Goal: Find specific fact: Find specific fact

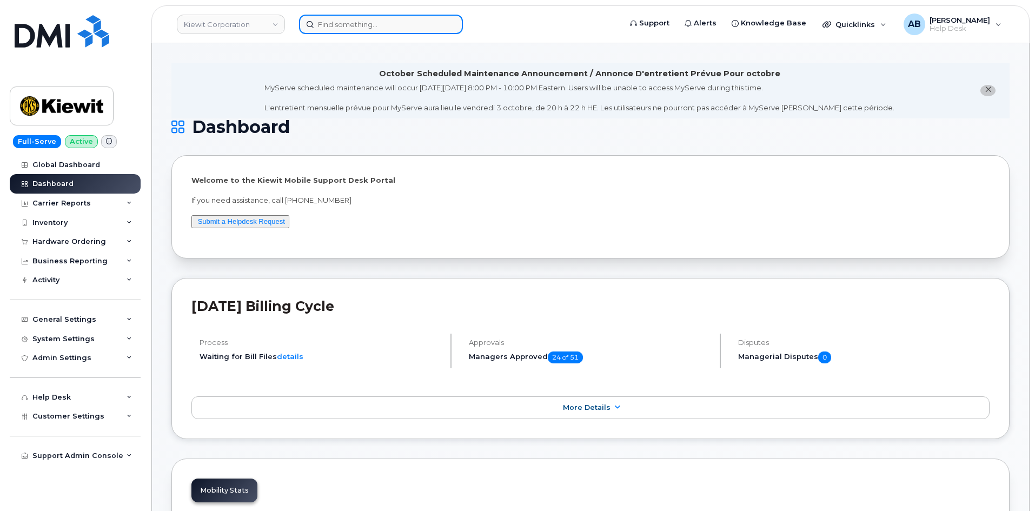
click at [359, 26] on input at bounding box center [381, 24] width 164 height 19
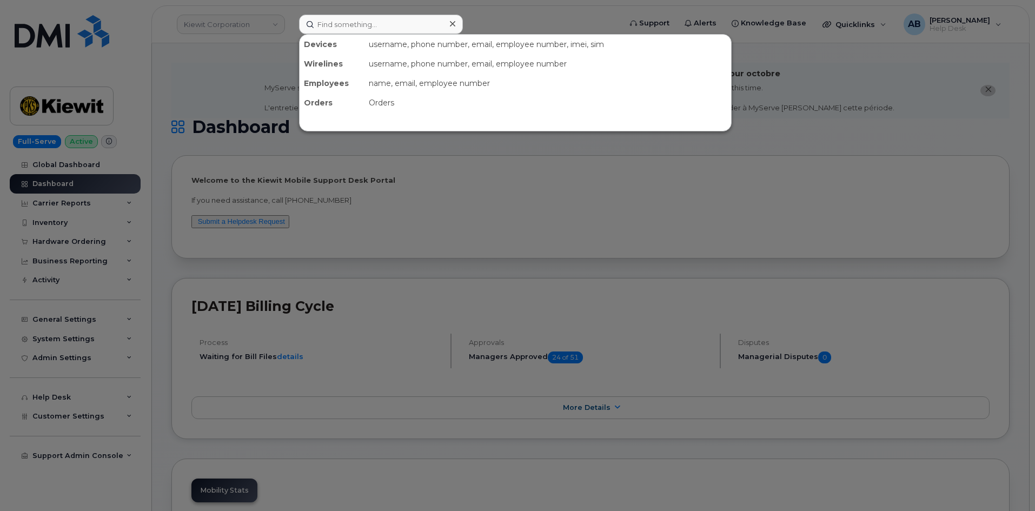
click at [258, 17] on div at bounding box center [517, 255] width 1035 height 511
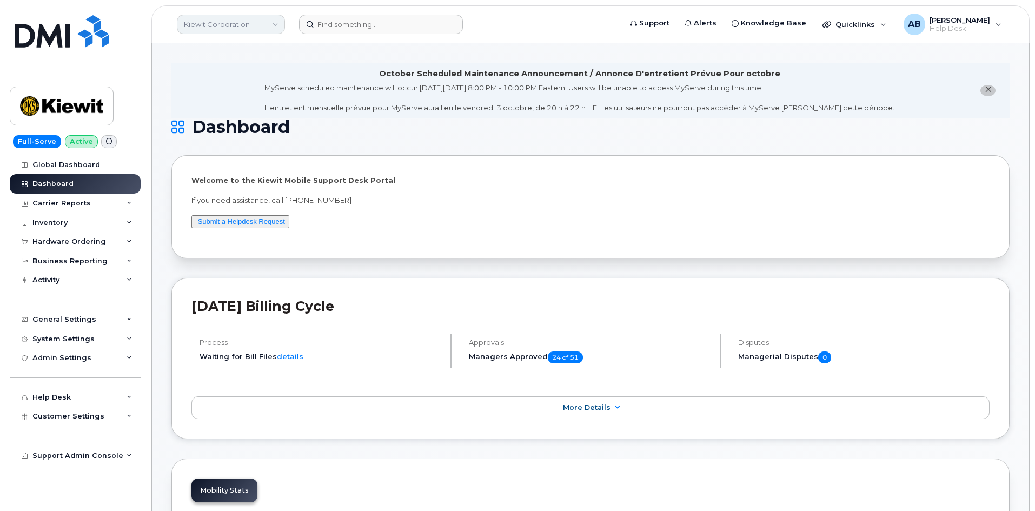
click at [250, 31] on link "Kiewit Corporation" at bounding box center [231, 24] width 108 height 19
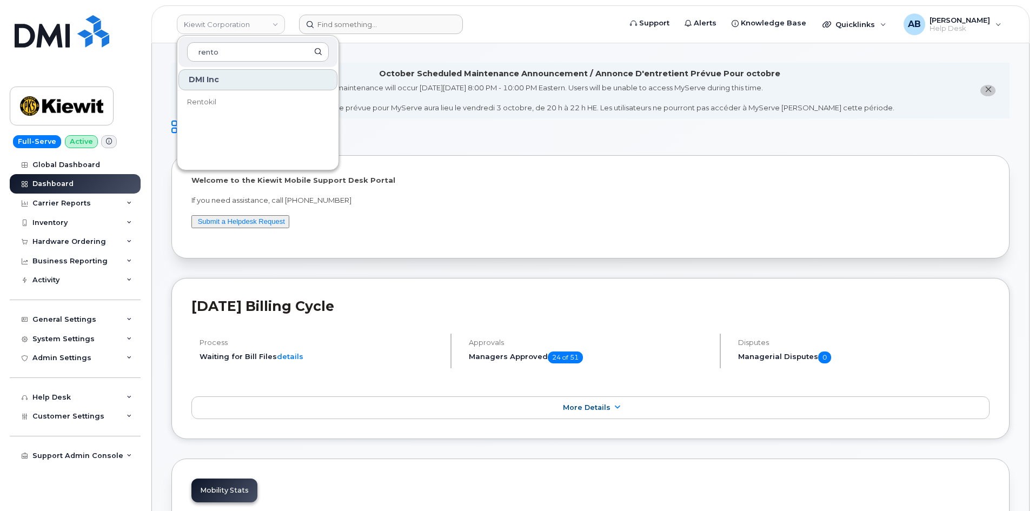
type input "rento"
drag, startPoint x: 208, startPoint y: 94, endPoint x: 247, endPoint y: 79, distance: 42.1
click at [208, 94] on link "Rentokil" at bounding box center [258, 102] width 159 height 22
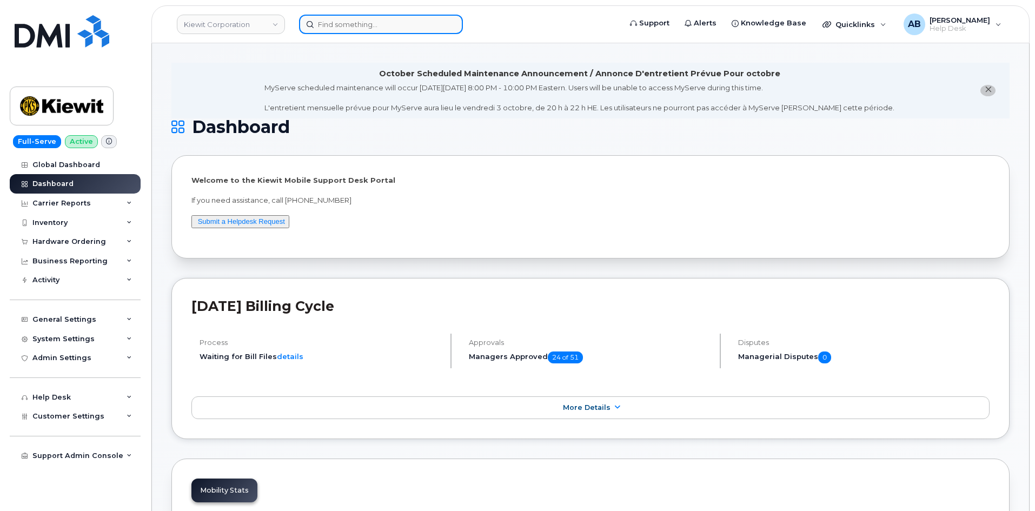
click at [353, 20] on input at bounding box center [381, 24] width 164 height 19
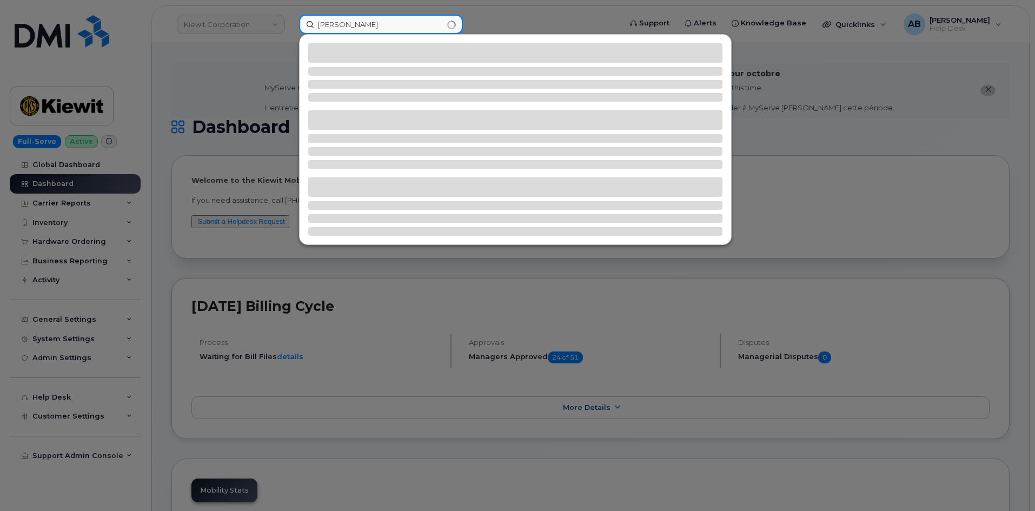
type input "[PERSON_NAME]"
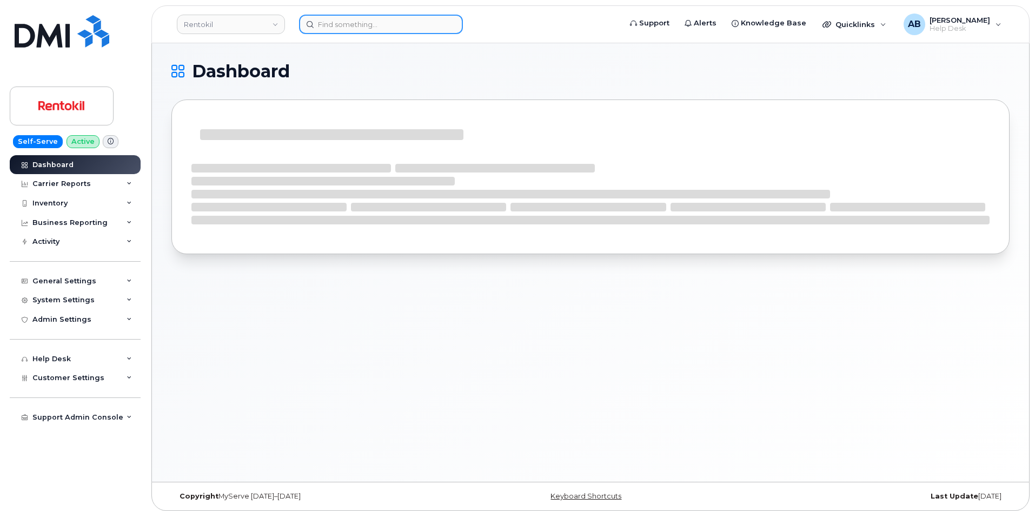
click at [353, 20] on input at bounding box center [381, 24] width 164 height 19
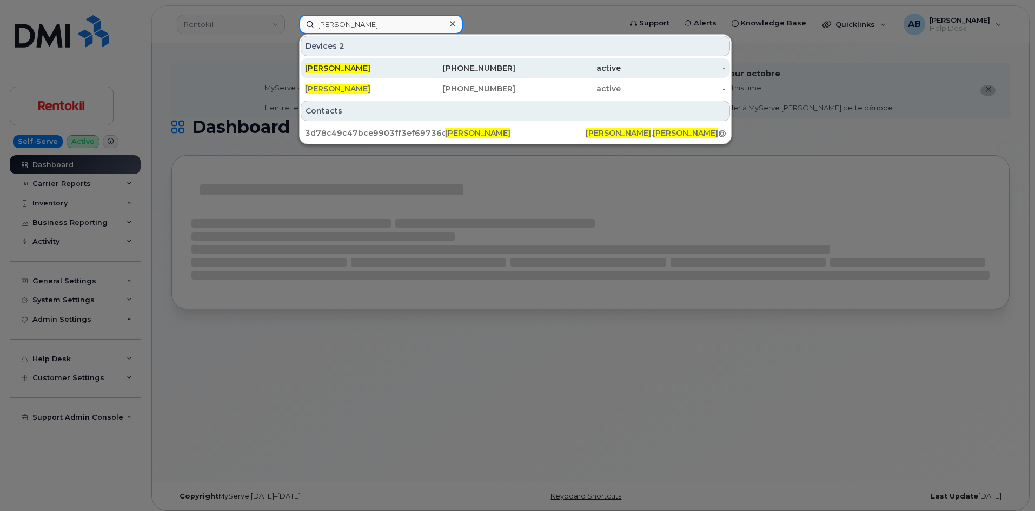
type input "[PERSON_NAME]"
click at [398, 71] on div "[PERSON_NAME]" at bounding box center [357, 68] width 105 height 11
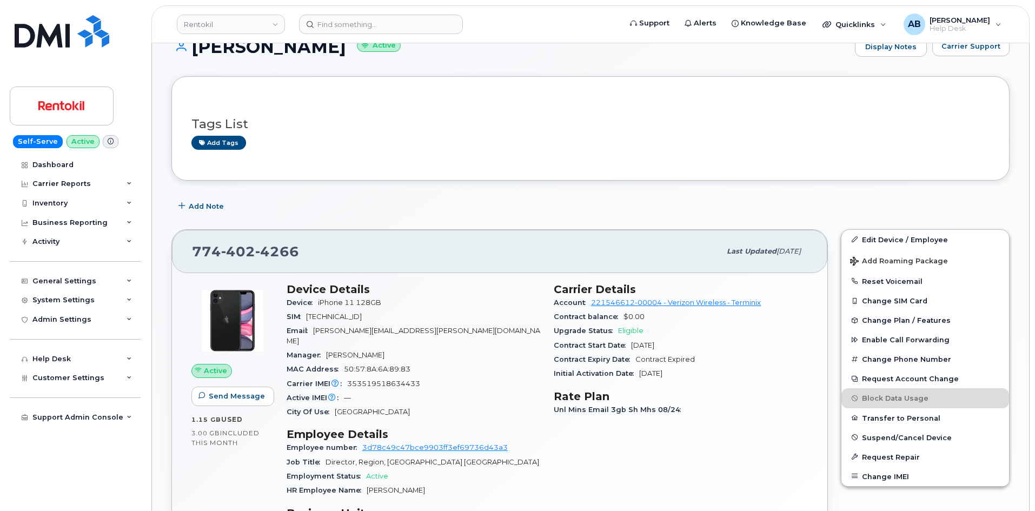
scroll to position [270, 0]
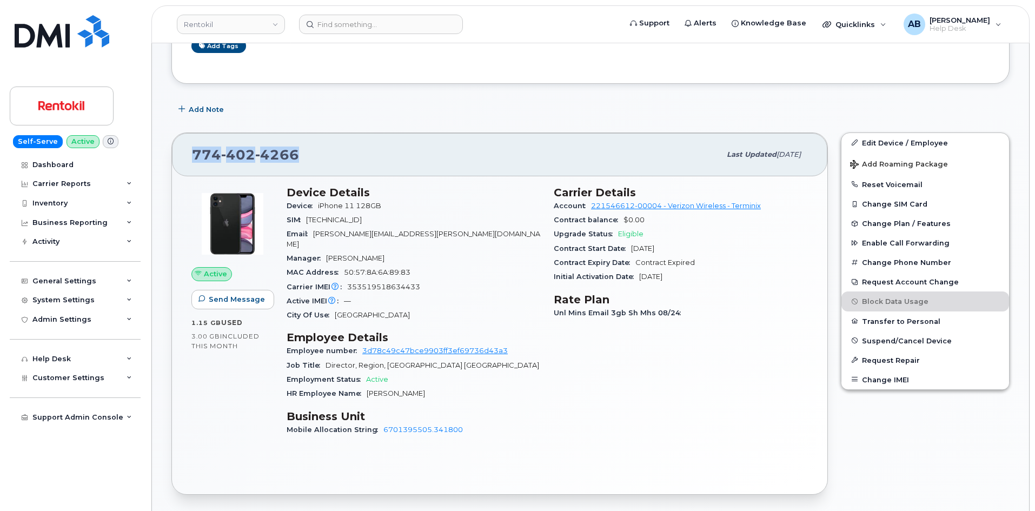
drag, startPoint x: 197, startPoint y: 160, endPoint x: 294, endPoint y: 160, distance: 97.4
click at [294, 160] on div "774 402 4266 Last updated Sep 03, 2025" at bounding box center [500, 154] width 656 height 43
copy span "774 402 4266"
click at [466, 156] on div "774 402 4266" at bounding box center [456, 154] width 529 height 23
click at [56, 27] on img at bounding box center [62, 31] width 95 height 32
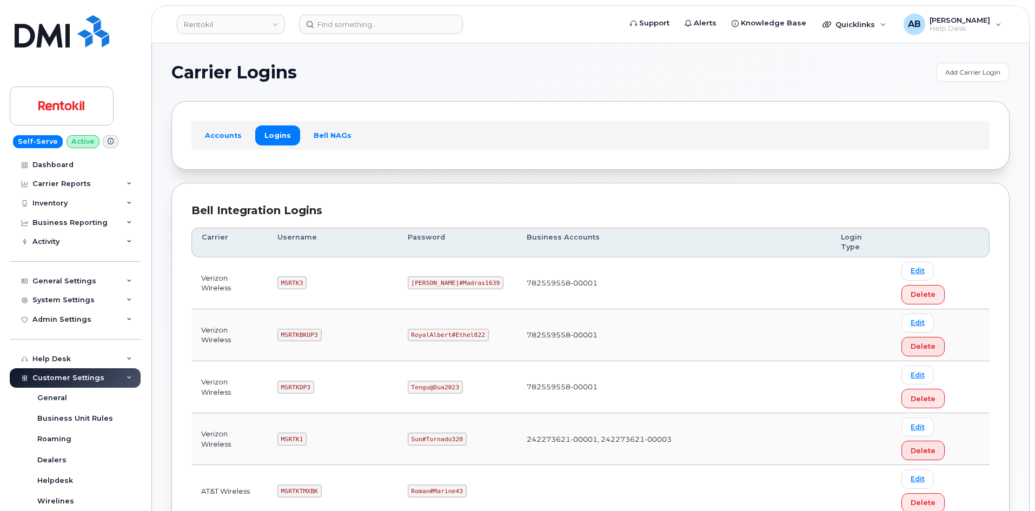
scroll to position [54, 0]
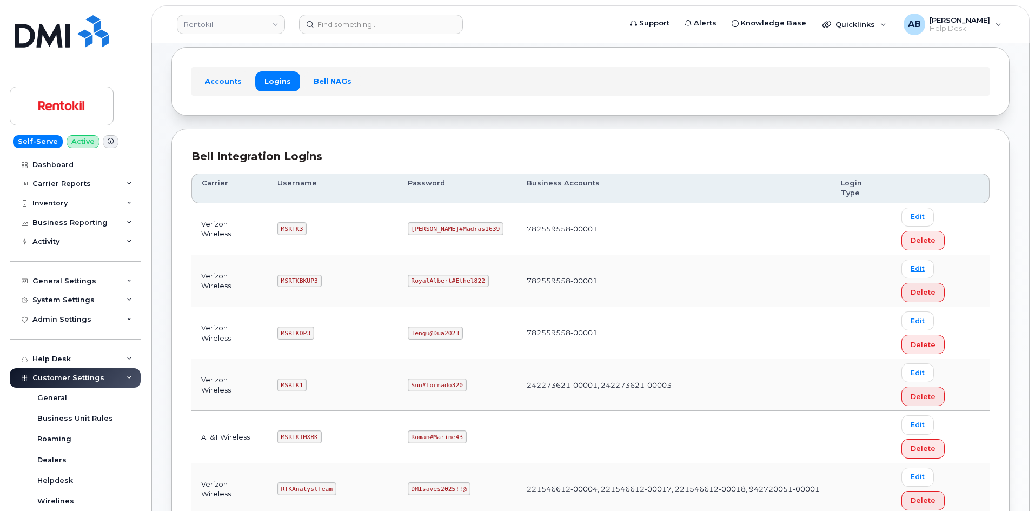
copy code "MSRTKDP"
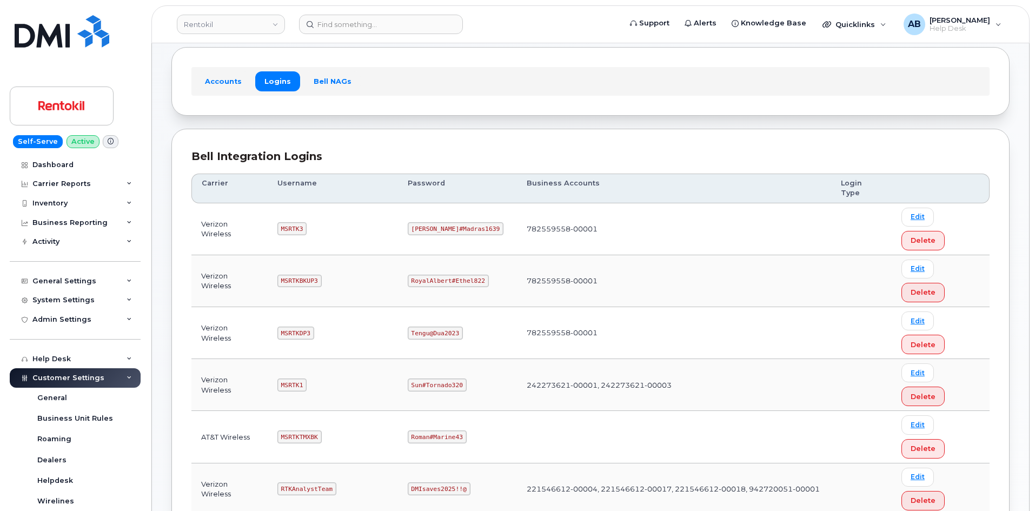
copy code "Gertie#Williams324"
